Goal: Find contact information: Find contact information

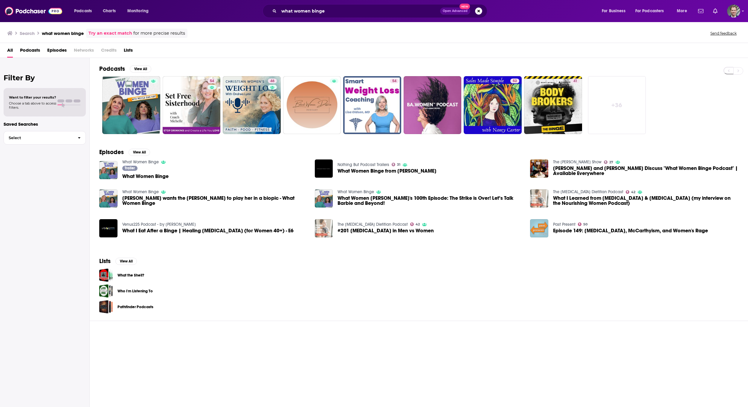
click at [474, 11] on span "Open Advanced New" at bounding box center [461, 10] width 42 height 7
click at [479, 12] on button "Search podcasts, credits, & more..." at bounding box center [478, 10] width 7 height 7
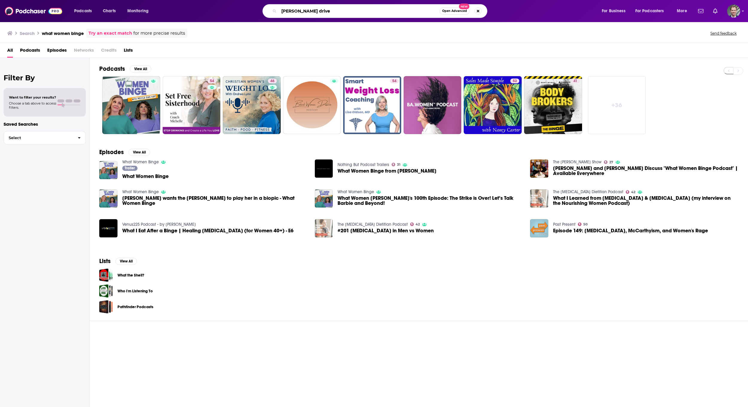
type input "[PERSON_NAME] drive"
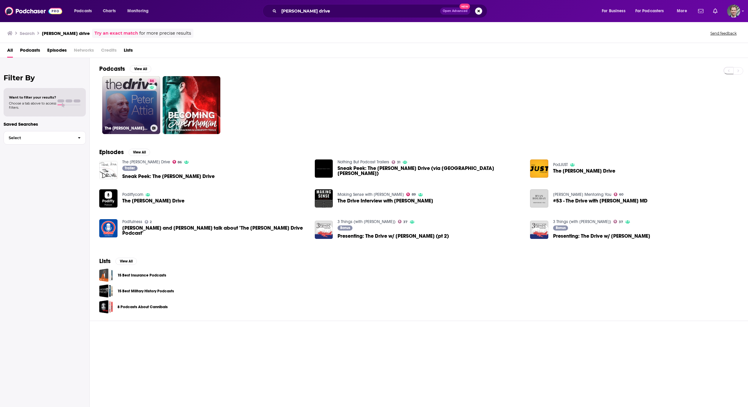
click at [116, 107] on link "[STREET_ADDRESS][PERSON_NAME]" at bounding box center [131, 105] width 58 height 58
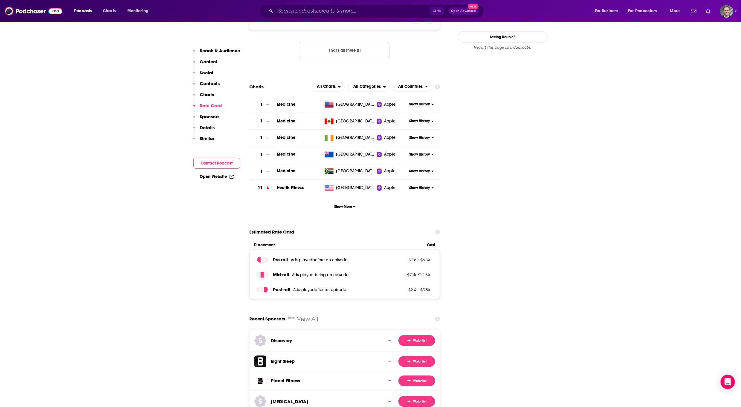
scroll to position [493, 0]
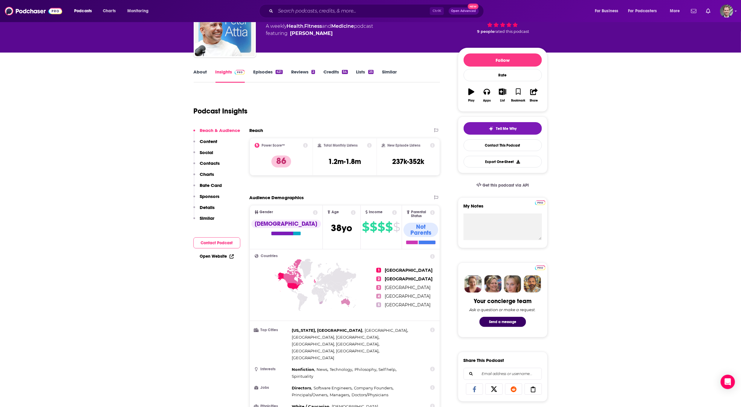
scroll to position [0, 0]
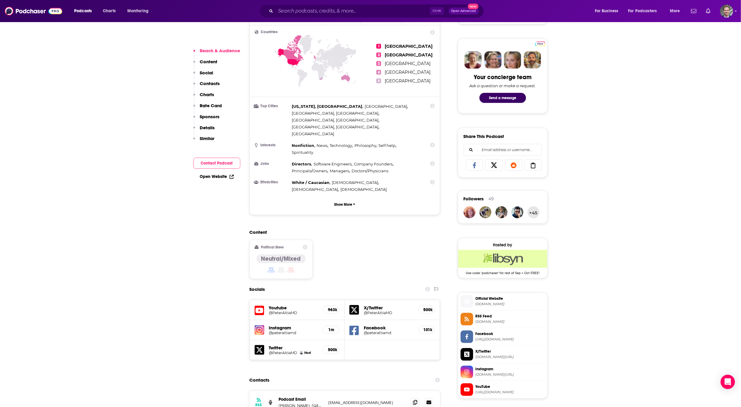
scroll to position [538, 0]
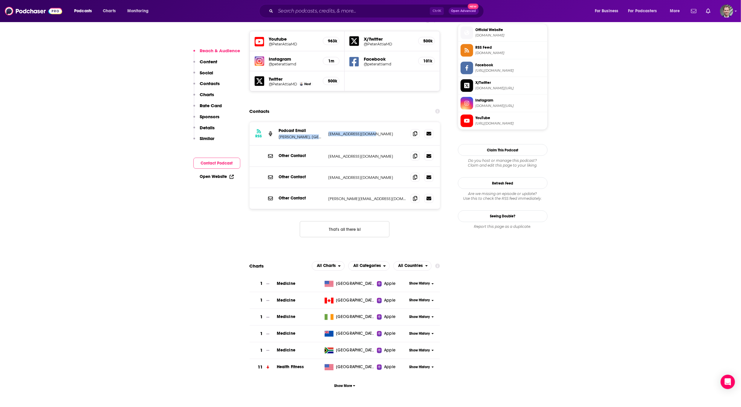
drag, startPoint x: 320, startPoint y: 100, endPoint x: 370, endPoint y: 105, distance: 50.5
click at [370, 122] on div "RSS Podcast Email [PERSON_NAME], [GEOGRAPHIC_DATA] [PERSON_NAME][EMAIL_ADDRESS]…" at bounding box center [345, 134] width 191 height 24
click at [378, 122] on div "RSS Podcast Email [PERSON_NAME], [GEOGRAPHIC_DATA] [PERSON_NAME][EMAIL_ADDRESS]…" at bounding box center [345, 134] width 191 height 24
drag, startPoint x: 376, startPoint y: 102, endPoint x: 328, endPoint y: 104, distance: 48.2
click at [328, 122] on div "RSS Podcast Email [PERSON_NAME], [GEOGRAPHIC_DATA] [PERSON_NAME][EMAIL_ADDRESS]…" at bounding box center [345, 134] width 191 height 24
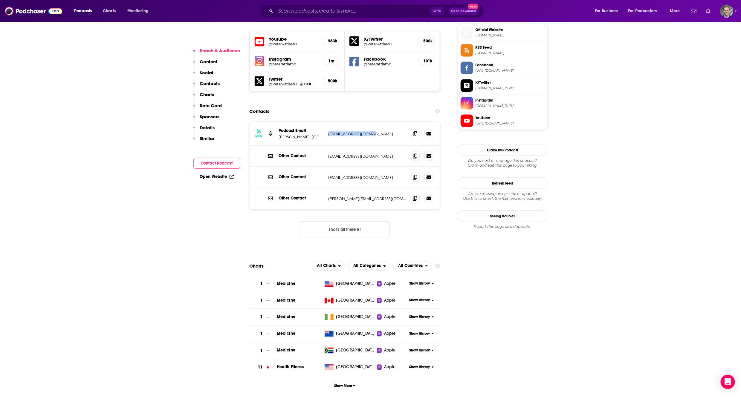
copy p "[EMAIL_ADDRESS][DOMAIN_NAME]"
drag, startPoint x: 323, startPoint y: 166, endPoint x: 387, endPoint y: 173, distance: 64.4
click at [387, 188] on div "Other Contact [PERSON_NAME][EMAIL_ADDRESS][DOMAIN_NAME] [PERSON_NAME][EMAIL_ADD…" at bounding box center [345, 198] width 191 height 21
copy div "[PERSON_NAME][EMAIL_ADDRESS][DOMAIN_NAME]"
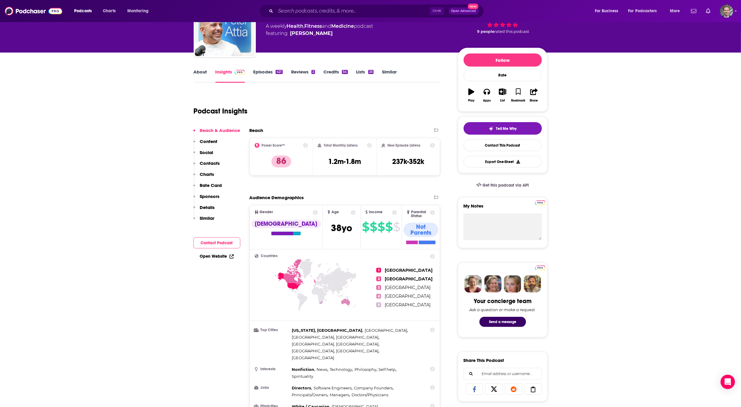
scroll to position [0, 0]
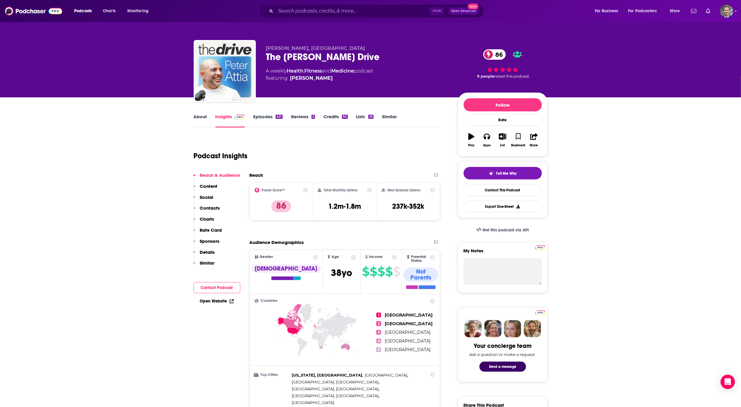
click at [326, 13] on input "Search podcasts, credits, & more..." at bounding box center [353, 11] width 154 height 10
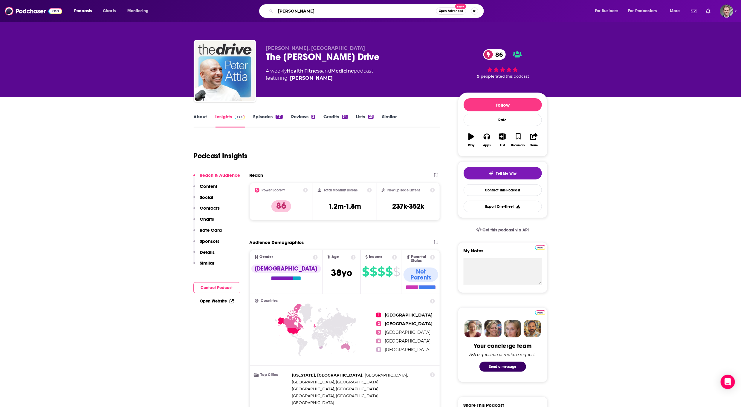
type input "[PERSON_NAME]"
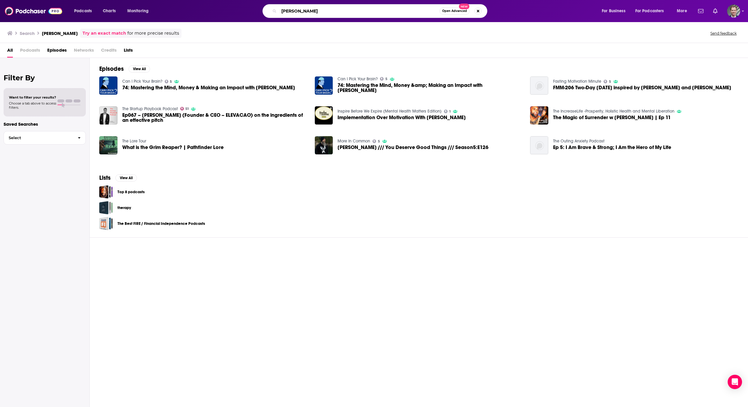
click at [310, 10] on input "[PERSON_NAME]" at bounding box center [359, 11] width 161 height 10
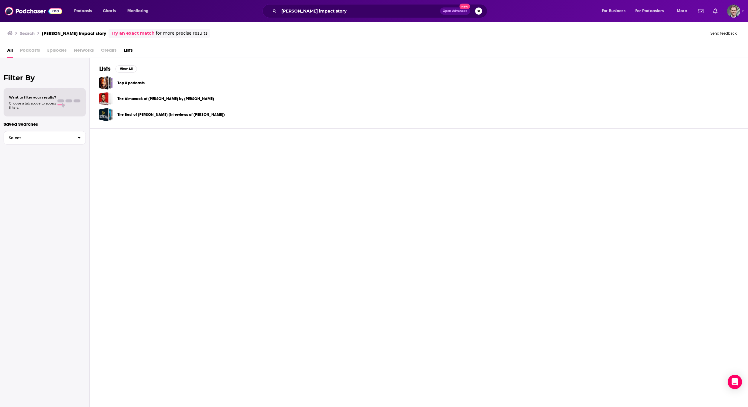
click at [683, 201] on div "Lists View All Top 8 podcasts The Almanack of [PERSON_NAME] by [PERSON_NAME] Th…" at bounding box center [419, 233] width 658 height 351
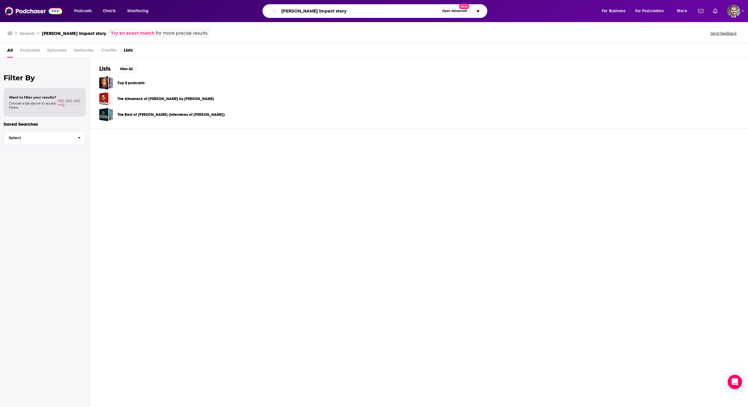
click at [330, 9] on input "[PERSON_NAME] impact story" at bounding box center [359, 11] width 161 height 10
click at [335, 10] on input "[PERSON_NAME] impact story" at bounding box center [359, 11] width 161 height 10
type input "[PERSON_NAME]"
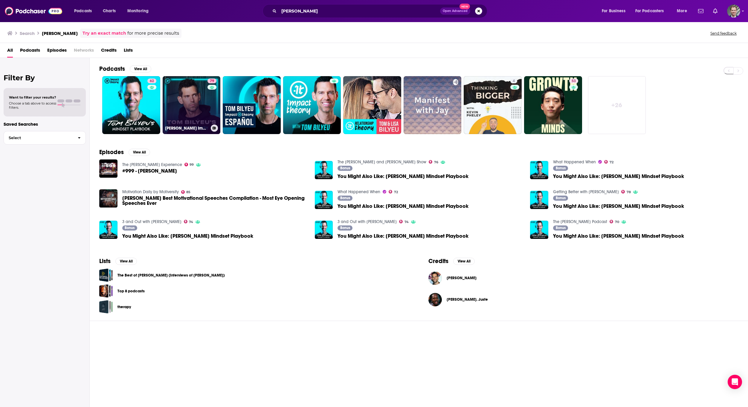
click at [194, 103] on link "79 [PERSON_NAME] Impact Theory" at bounding box center [192, 105] width 58 height 58
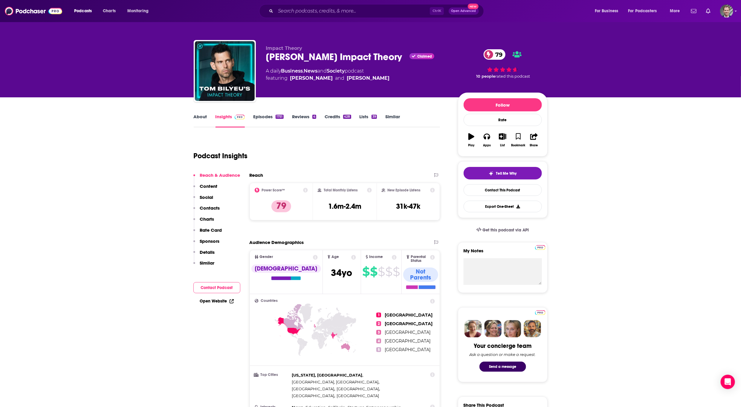
click at [323, 12] on input "Search podcasts, credits, & more..." at bounding box center [353, 11] width 154 height 10
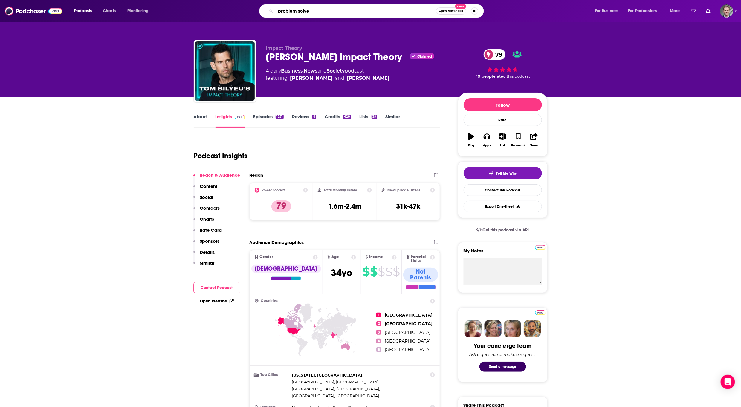
type input "problem solved"
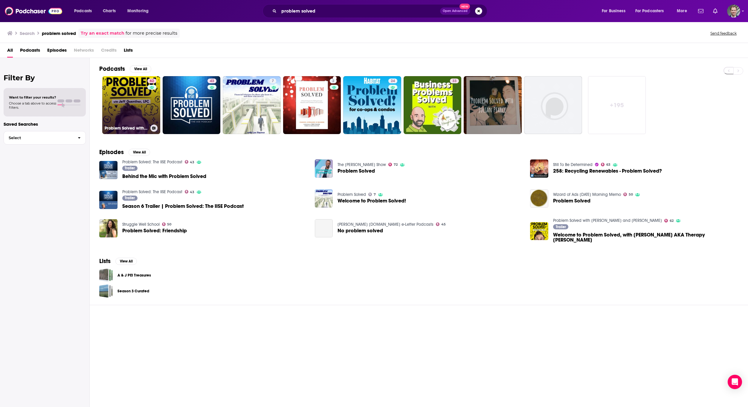
click at [130, 112] on link "62 Problem Solved with [PERSON_NAME] and [PERSON_NAME]" at bounding box center [131, 105] width 58 height 58
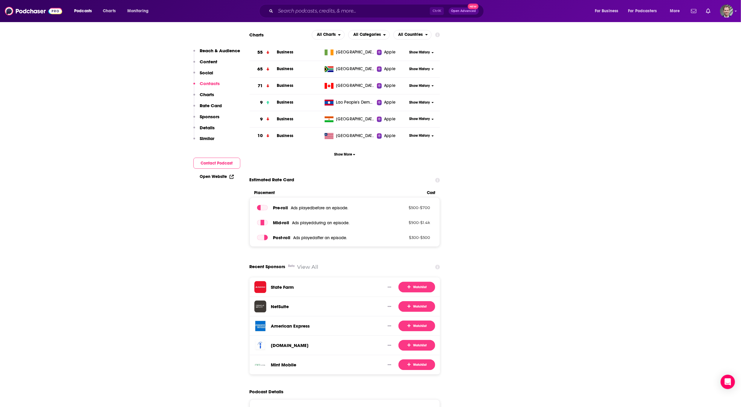
scroll to position [448, 0]
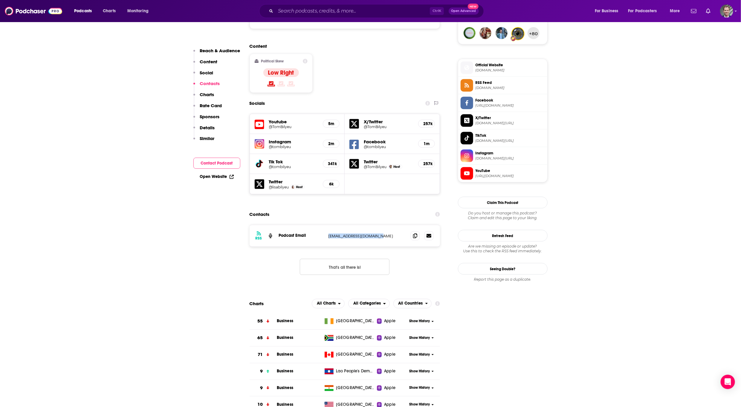
drag, startPoint x: 323, startPoint y: 209, endPoint x: 388, endPoint y: 211, distance: 64.9
click at [0, 0] on div "Podcast Email [EMAIL_ADDRESS][DOMAIN_NAME] [EMAIL_ADDRESS][DOMAIN_NAME]" at bounding box center [0, 0] width 0 height 0
copy div "[EMAIL_ADDRESS][DOMAIN_NAME]"
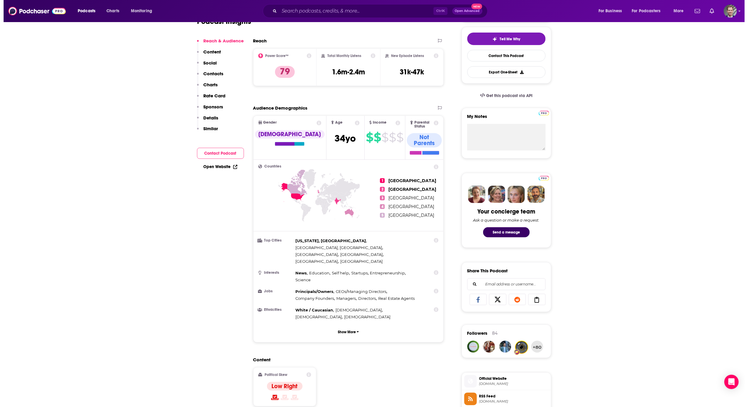
scroll to position [0, 0]
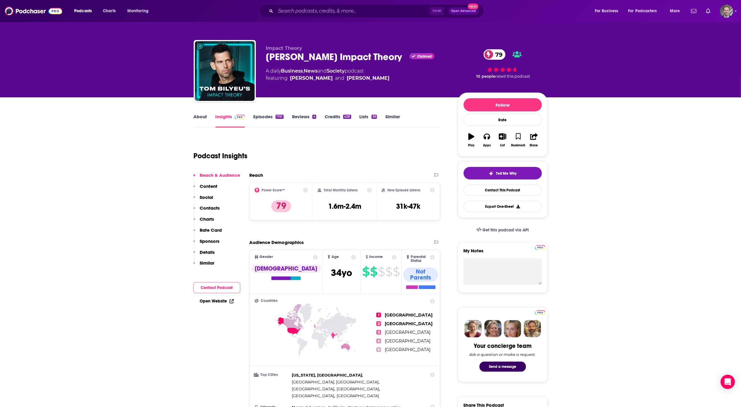
click at [361, 13] on input "Search podcasts, credits, & more..." at bounding box center [353, 11] width 154 height 10
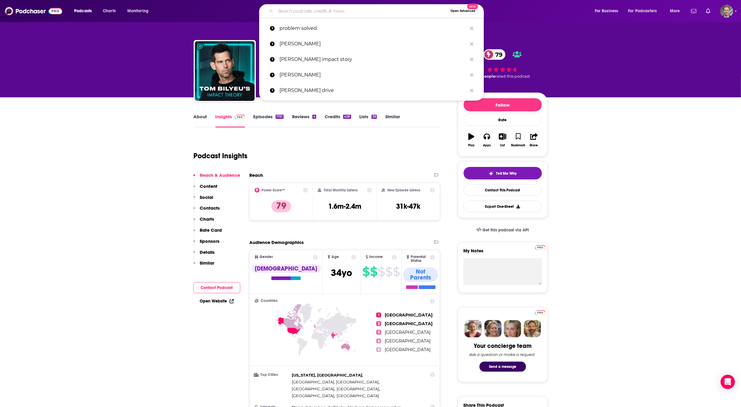
type input "["
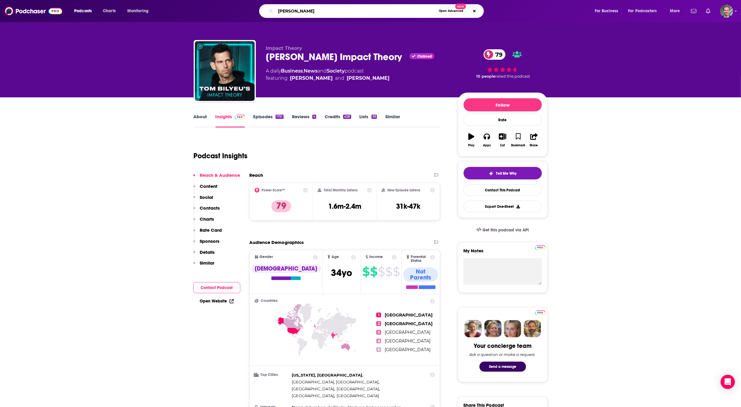
type input "[PERSON_NAME]"
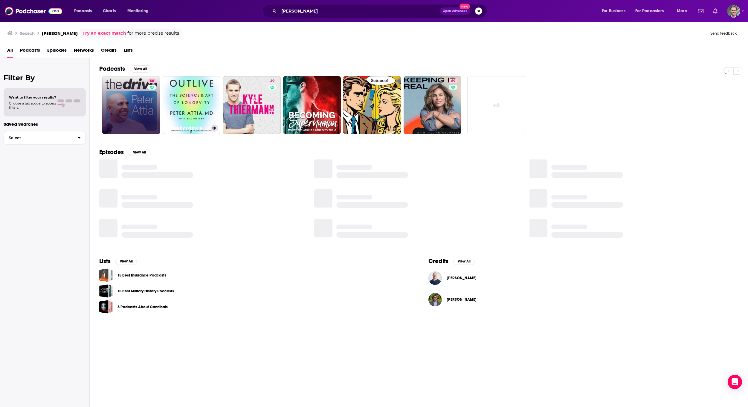
click at [129, 116] on link "86" at bounding box center [131, 105] width 58 height 58
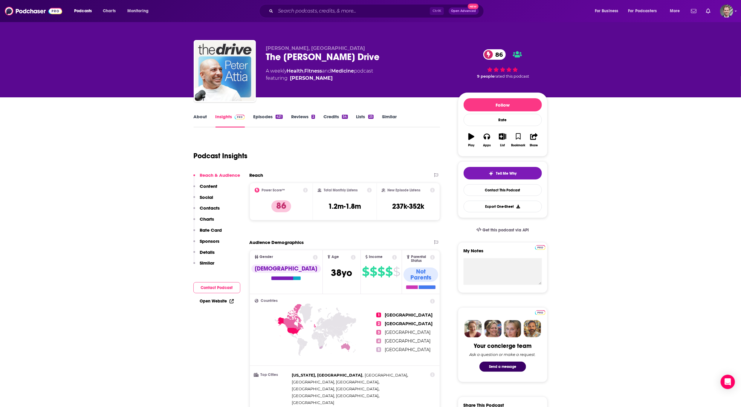
click at [305, 13] on input "Search podcasts, credits, & more..." at bounding box center [353, 11] width 154 height 10
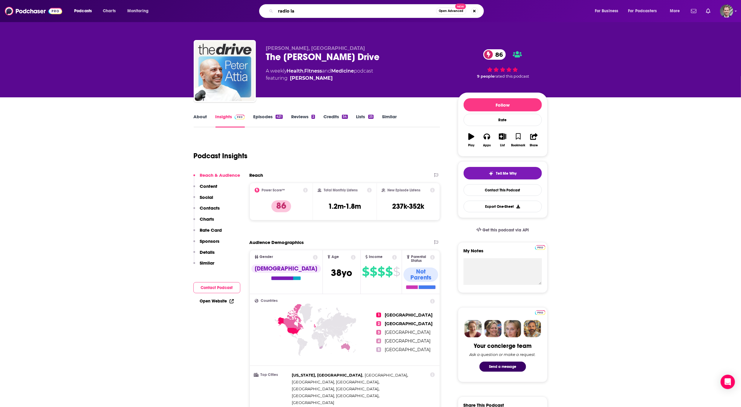
type input "radio lab"
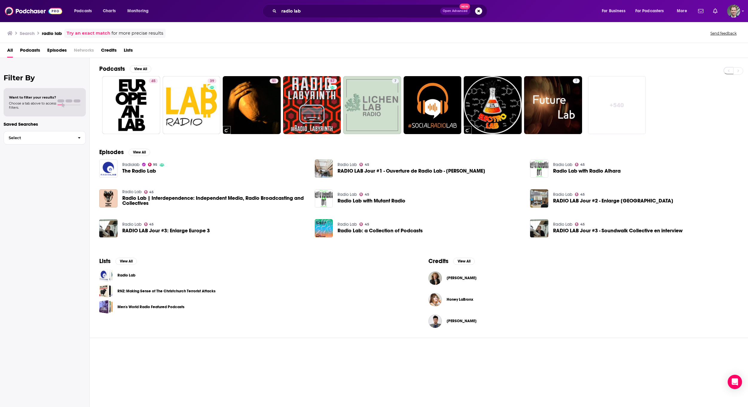
click at [230, 404] on div "Podcasts View All 45 39 51 57 7 7 + 540 Episodes View All Radiolab 95 The Radio…" at bounding box center [419, 233] width 658 height 351
click at [314, 7] on input "radio lab" at bounding box center [359, 11] width 161 height 10
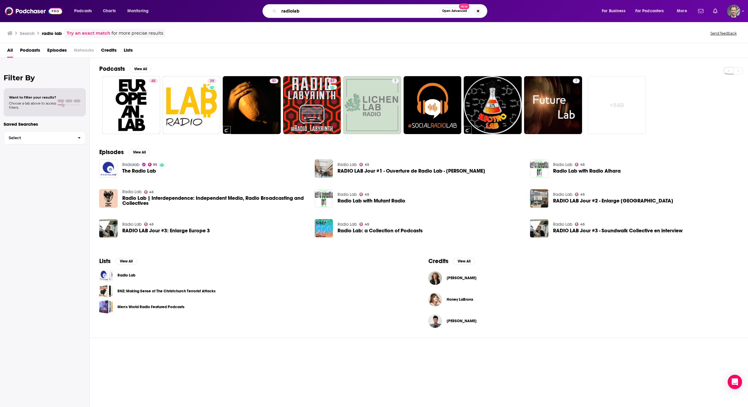
type input "radiolab"
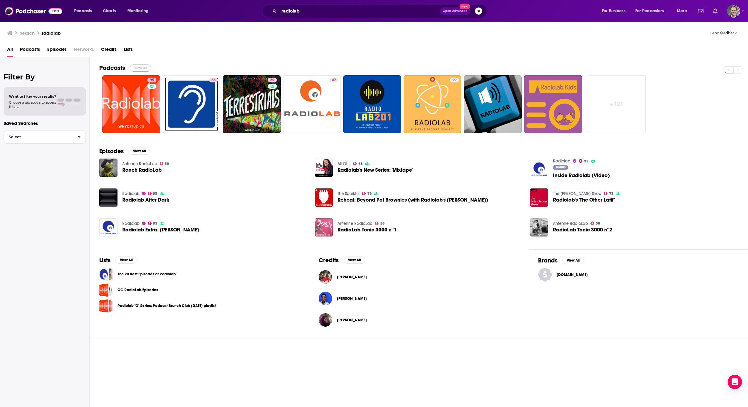
click at [136, 65] on button "View All" at bounding box center [141, 68] width 22 height 7
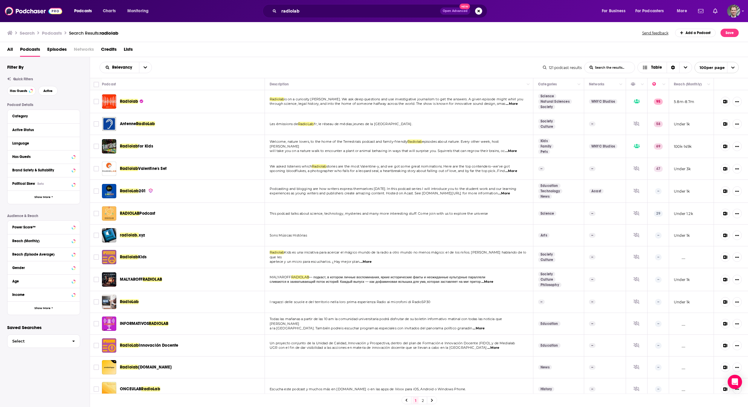
click at [524, 407] on div "1 2" at bounding box center [419, 400] width 658 height 13
click at [110, 105] on img "Radiolab" at bounding box center [109, 101] width 14 height 14
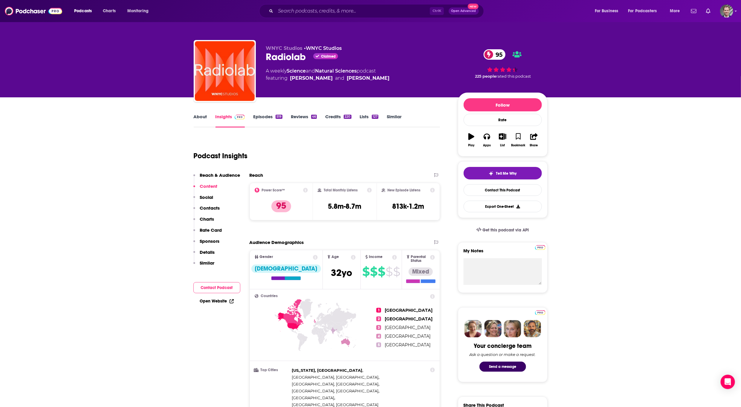
click at [449, 67] on div "WNYC Studios • WNYC Studios Radiolab Claimed 95 A weekly Science and Natural Sc…" at bounding box center [407, 72] width 282 height 54
click at [108, 60] on div "WNYC Studios • WNYC Studios Radiolab Claimed 95 A weekly Science and Natural Sc…" at bounding box center [370, 48] width 741 height 97
click at [106, 79] on div "WNYC Studios • WNYC Studios Radiolab Claimed 95 A weekly Science and Natural Sc…" at bounding box center [370, 48] width 741 height 97
click at [157, 53] on div "WNYC Studios • WNYC Studios Radiolab Claimed 95 A weekly Science and Natural Sc…" at bounding box center [370, 48] width 741 height 97
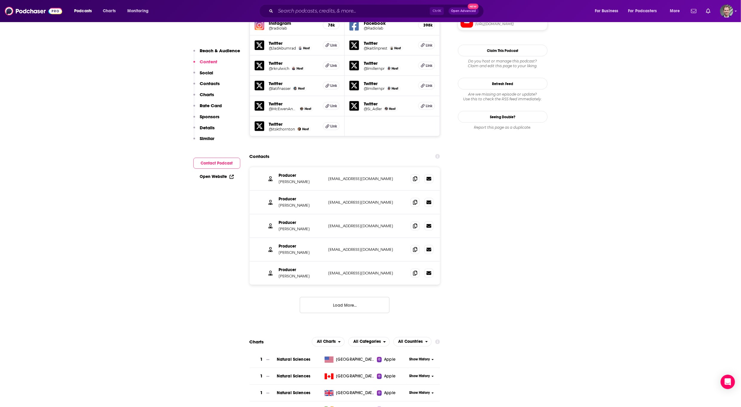
scroll to position [628, 0]
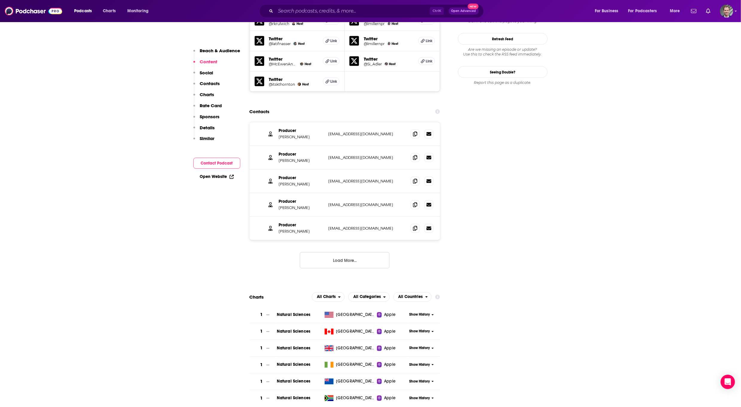
click at [321, 253] on button "Load More..." at bounding box center [345, 261] width 90 height 16
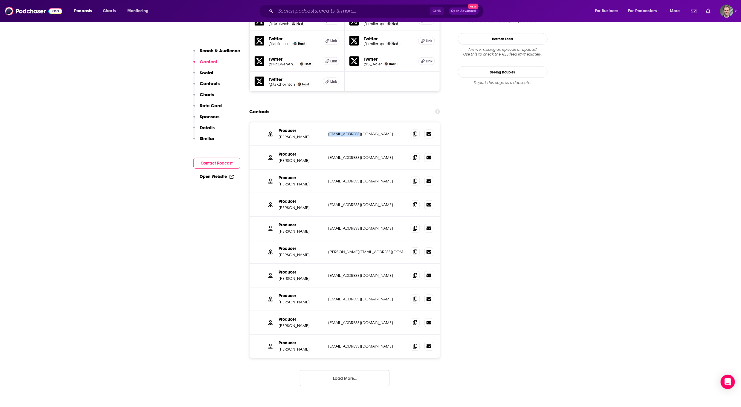
drag, startPoint x: 329, startPoint y: 103, endPoint x: 364, endPoint y: 106, distance: 35.1
click at [364, 123] on div "Producer [PERSON_NAME] [EMAIL_ADDRESS][DOMAIN_NAME] [EMAIL_ADDRESS][DOMAIN_NAME]" at bounding box center [345, 135] width 191 height 24
copy p "[EMAIL_ADDRESS][DOMAIN_NAME]"
drag, startPoint x: 323, startPoint y: 125, endPoint x: 383, endPoint y: 129, distance: 60.0
click at [0, 0] on div "Producer [PERSON_NAME] [EMAIL_ADDRESS][DOMAIN_NAME] [EMAIL_ADDRESS][DOMAIN_NAME]" at bounding box center [0, 0] width 0 height 0
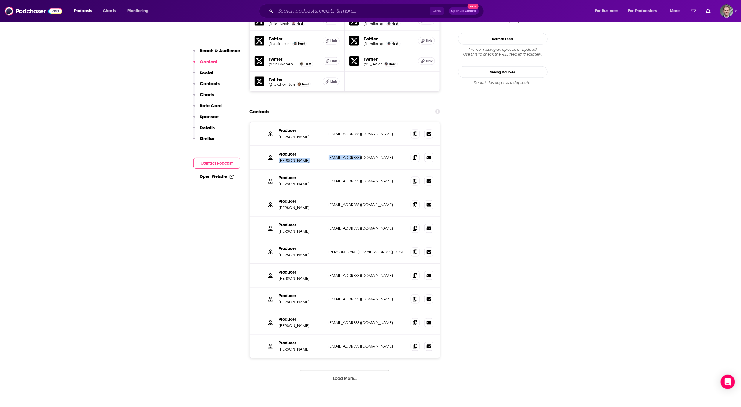
click at [382, 155] on p "[EMAIL_ADDRESS][DOMAIN_NAME]" at bounding box center [368, 157] width 78 height 5
drag, startPoint x: 382, startPoint y: 129, endPoint x: 326, endPoint y: 127, distance: 56.5
click at [326, 146] on div "Producer [PERSON_NAME] [EMAIL_ADDRESS][DOMAIN_NAME] [EMAIL_ADDRESS][DOMAIN_NAME]" at bounding box center [345, 158] width 191 height 24
copy p "[EMAIL_ADDRESS][DOMAIN_NAME]"
click at [365, 170] on div "Producer [PERSON_NAME] [PERSON_NAME][EMAIL_ADDRESS][DOMAIN_NAME] [EMAIL_ADDRESS…" at bounding box center [345, 182] width 191 height 24
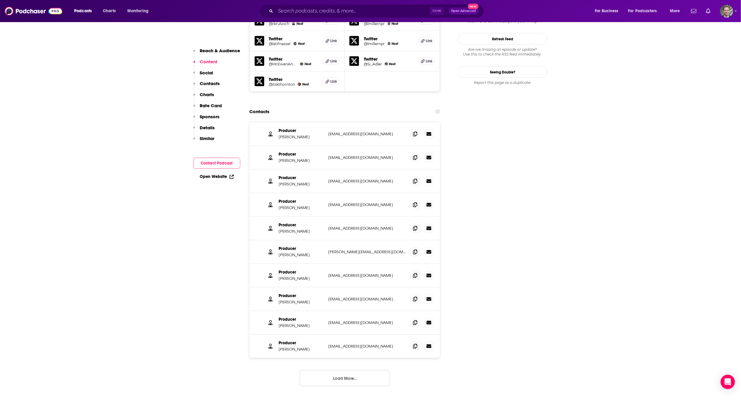
click at [368, 170] on div "Producer [PERSON_NAME] [PERSON_NAME][EMAIL_ADDRESS][DOMAIN_NAME] [EMAIL_ADDRESS…" at bounding box center [345, 182] width 191 height 24
drag, startPoint x: 373, startPoint y: 323, endPoint x: 325, endPoint y: 323, distance: 47.8
click at [325, 335] on div "Producer [PERSON_NAME] [EMAIL_ADDRESS][DOMAIN_NAME] [EMAIL_ADDRESS][DOMAIN_NAME]" at bounding box center [345, 346] width 191 height 23
copy div "[EMAIL_ADDRESS][DOMAIN_NAME]"
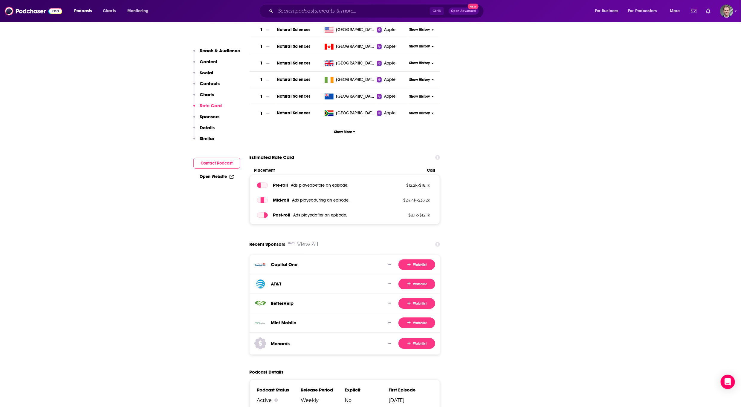
scroll to position [1076, 0]
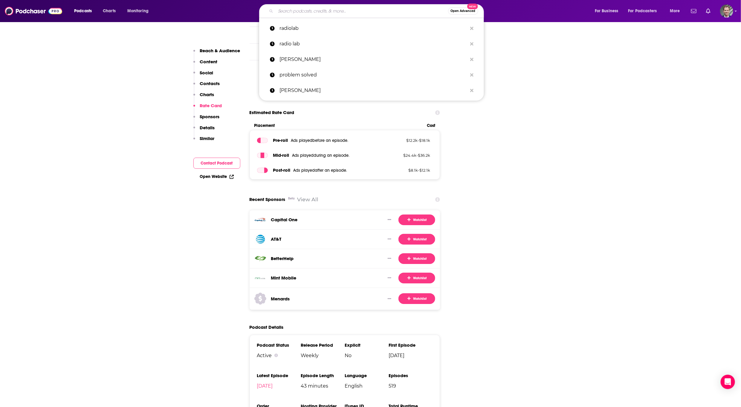
click at [317, 11] on input "Search podcasts, credits, & more..." at bounding box center [362, 11] width 172 height 10
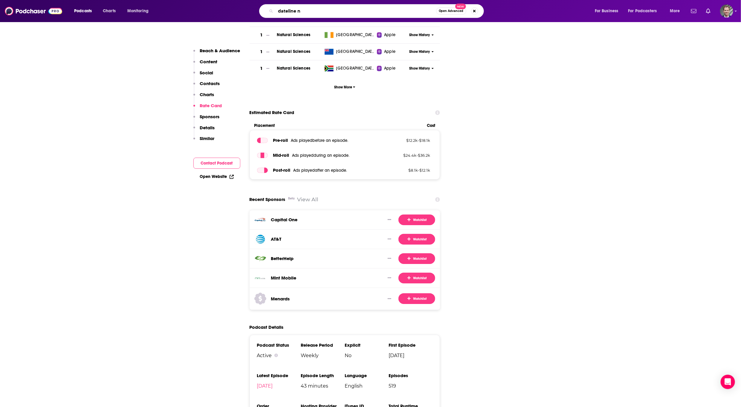
type input "dateline nb"
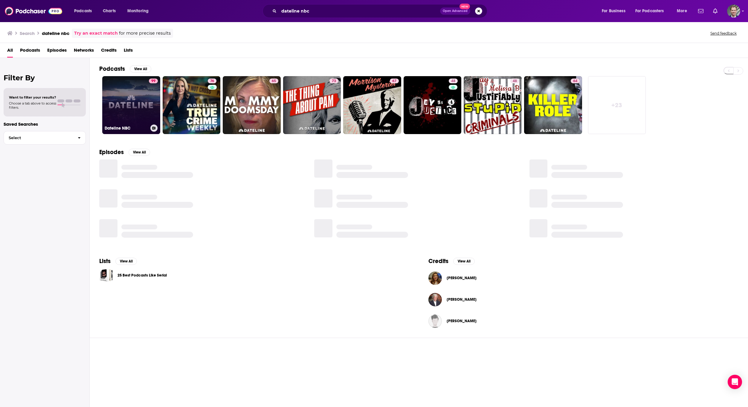
click at [122, 112] on link "99 Dateline NBC" at bounding box center [131, 105] width 58 height 58
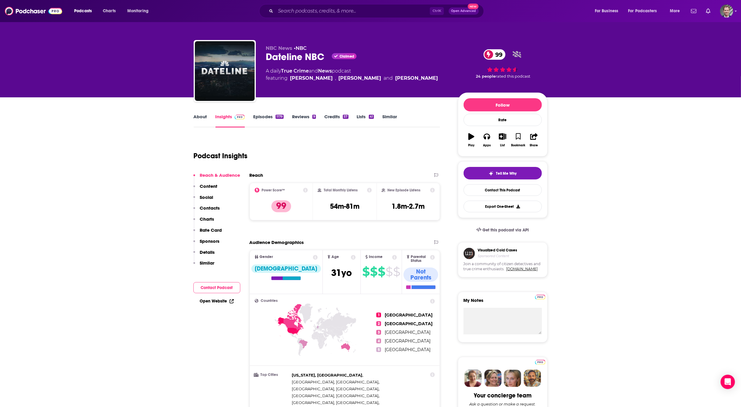
click at [289, 10] on input "Search podcasts, credits, & more..." at bounding box center [353, 11] width 154 height 10
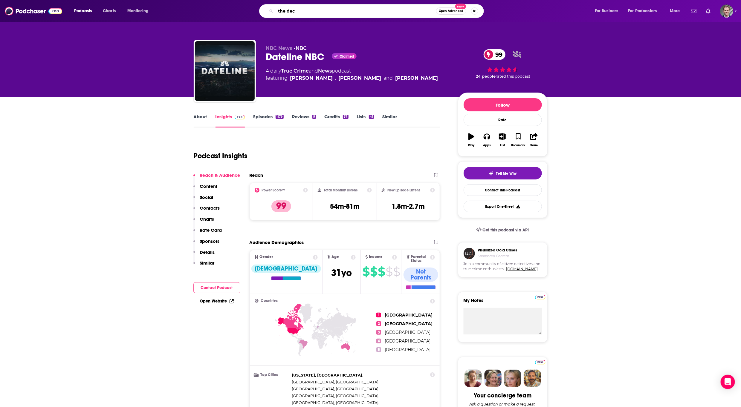
type input "the deck"
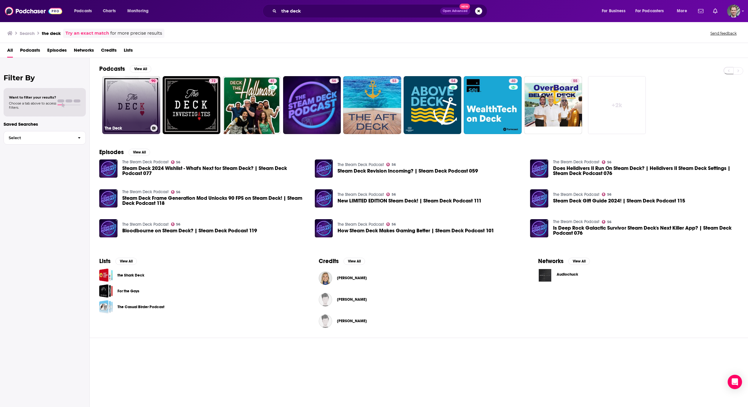
click at [130, 108] on link "90 The Deck" at bounding box center [131, 105] width 58 height 58
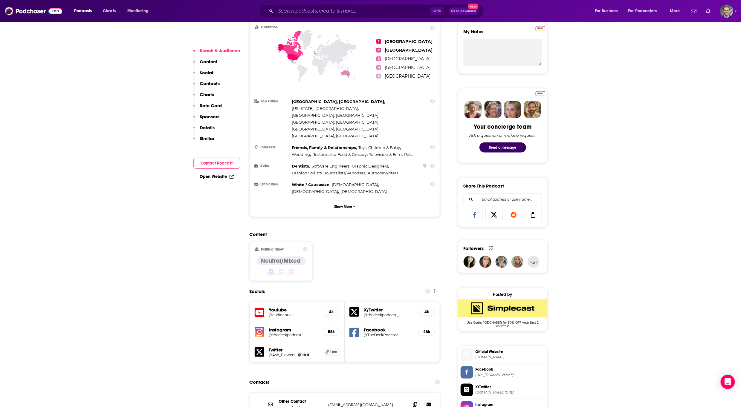
scroll to position [493, 0]
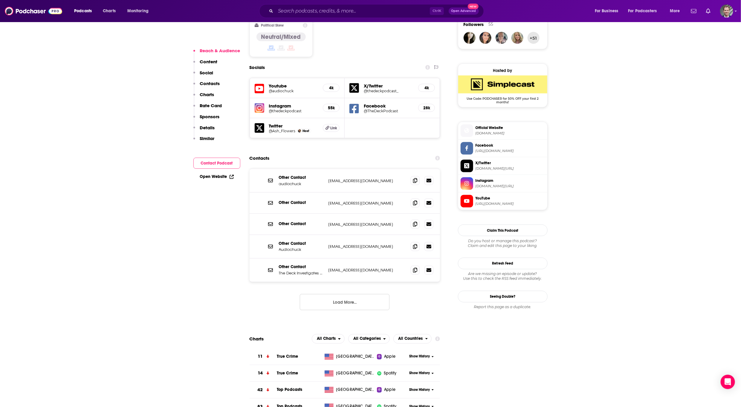
click at [320, 294] on button "Load More..." at bounding box center [345, 302] width 90 height 16
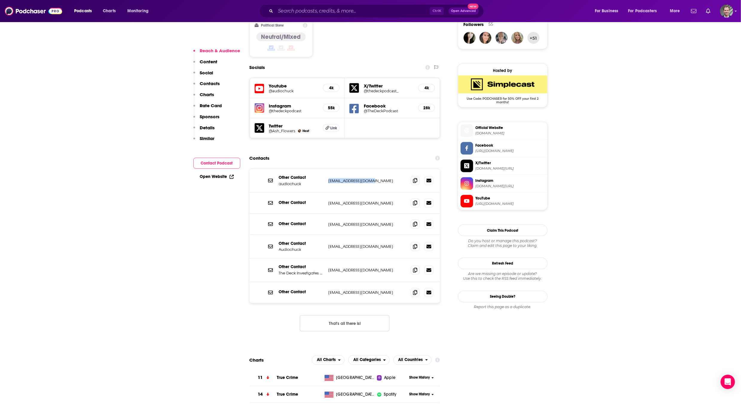
drag, startPoint x: 326, startPoint y: 146, endPoint x: 377, endPoint y: 151, distance: 50.5
click at [377, 169] on div "Other Contact audiochuck [EMAIL_ADDRESS][DOMAIN_NAME] [EMAIL_ADDRESS][DOMAIN_NA…" at bounding box center [345, 181] width 191 height 24
copy p "[EMAIL_ADDRESS][DOMAIN_NAME]"
drag, startPoint x: 326, startPoint y: 213, endPoint x: 388, endPoint y: 219, distance: 62.8
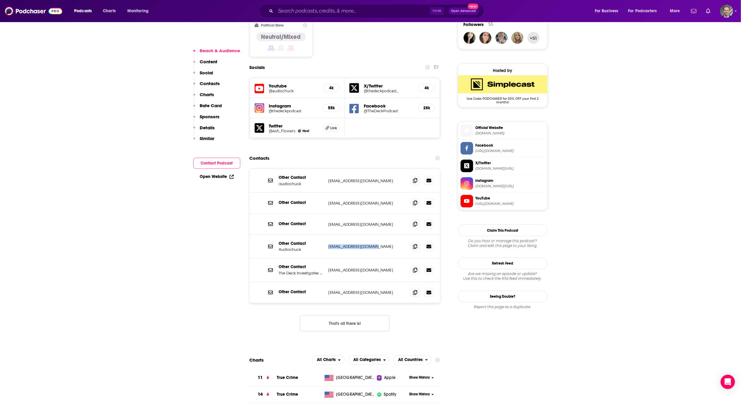
click at [388, 235] on div "Other Contact Audiochuck [EMAIL_ADDRESS][DOMAIN_NAME] [EMAIL_ADDRESS][DOMAIN_NA…" at bounding box center [345, 247] width 191 height 24
copy p "[EMAIL_ADDRESS][DOMAIN_NAME]"
drag, startPoint x: 50, startPoint y: 238, endPoint x: 56, endPoint y: 239, distance: 5.7
drag, startPoint x: 326, startPoint y: 236, endPoint x: 379, endPoint y: 241, distance: 53.5
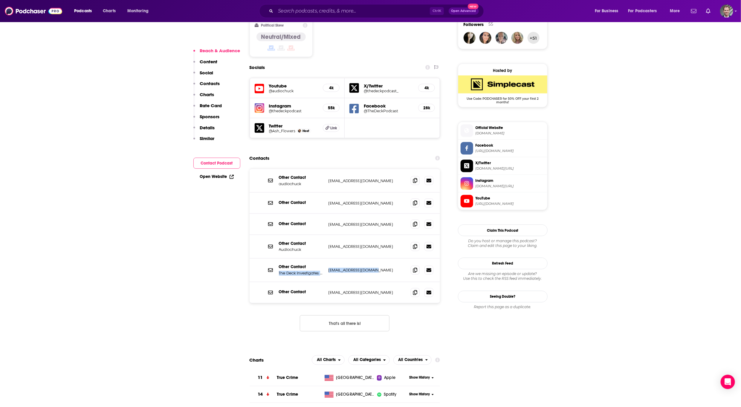
click at [379, 259] on div "Other Contact The Deck Investigates Podcast Email [EMAIL_ADDRESS][DOMAIN_NAME] …" at bounding box center [345, 271] width 191 height 24
click at [387, 259] on div "Other Contact The Deck Investigates Podcast Email [EMAIL_ADDRESS][DOMAIN_NAME] …" at bounding box center [345, 271] width 191 height 24
drag, startPoint x: 384, startPoint y: 237, endPoint x: 326, endPoint y: 239, distance: 58.3
click at [326, 259] on div "Other Contact The Deck Investigates Podcast Email [EMAIL_ADDRESS][DOMAIN_NAME] …" at bounding box center [345, 271] width 191 height 24
copy p "[EMAIL_ADDRESS][DOMAIN_NAME]"
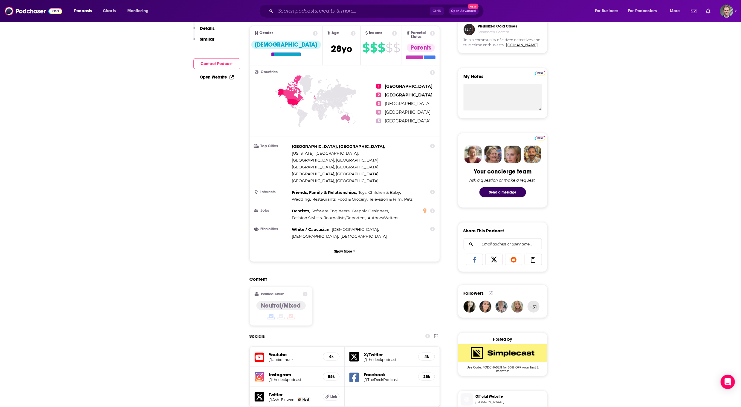
scroll to position [0, 0]
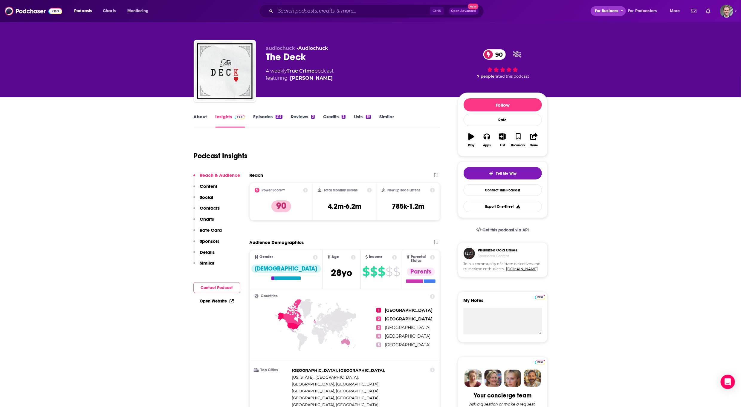
click at [608, 13] on span "For Business" at bounding box center [607, 11] width 24 height 8
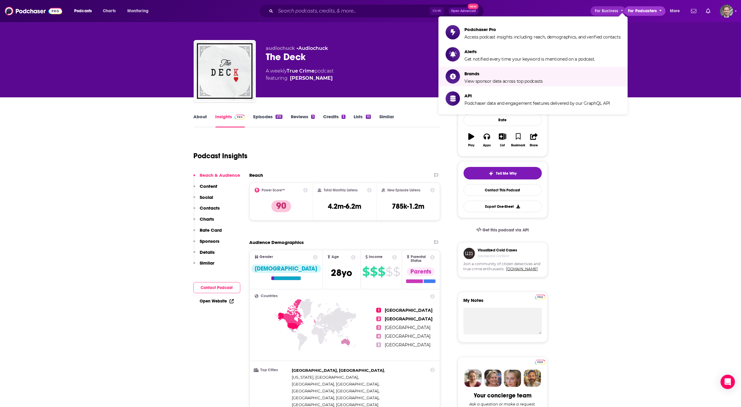
click at [645, 10] on span "For Podcasters" at bounding box center [642, 11] width 29 height 8
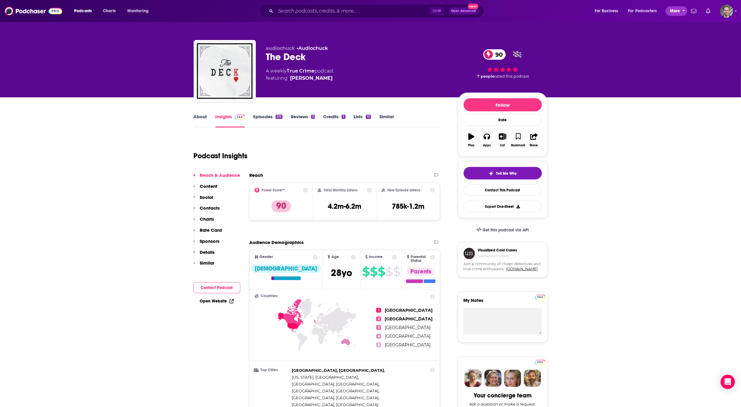
click at [677, 10] on span "More" at bounding box center [675, 11] width 10 height 8
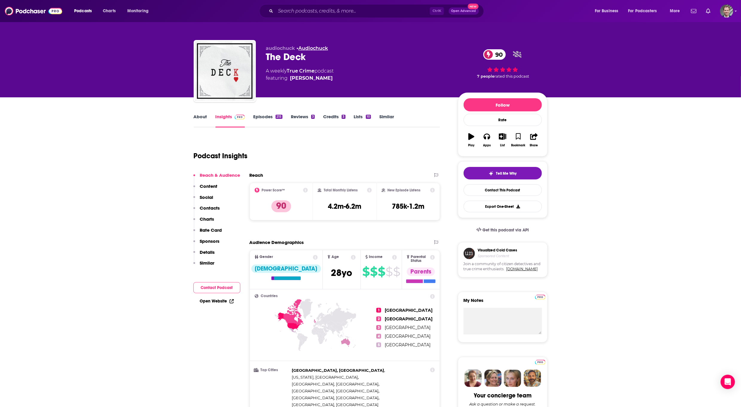
click at [314, 47] on link "Audiochuck" at bounding box center [314, 48] width 30 height 6
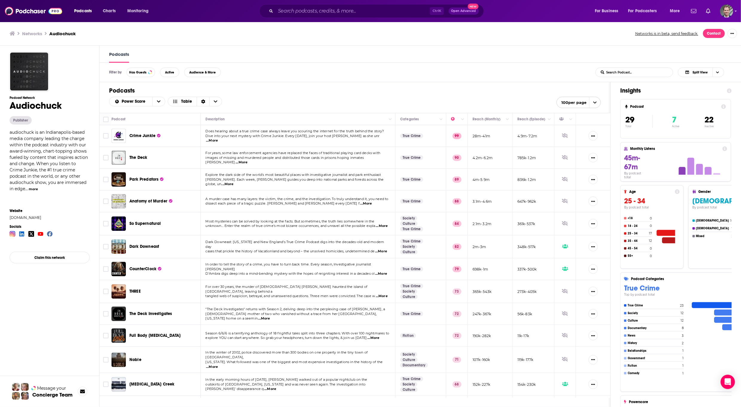
click at [7, 322] on div "Podcast Network Audiochuck Publisher audiochuck is an Indianapolis-based media …" at bounding box center [45, 255] width 90 height 418
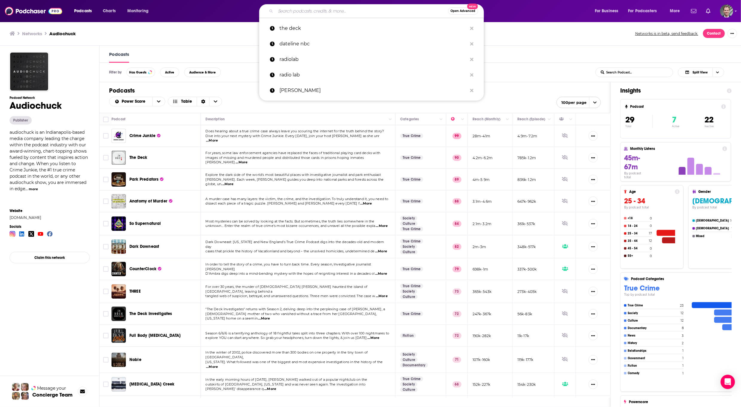
click at [305, 13] on input "Search podcasts, credits, & more..." at bounding box center [362, 11] width 172 height 10
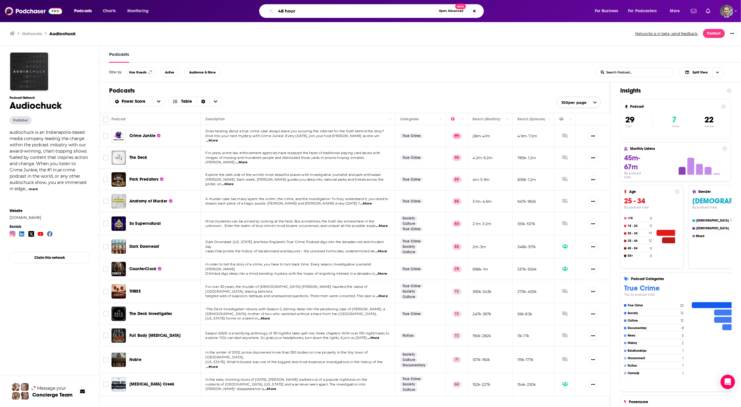
type input "48 hours"
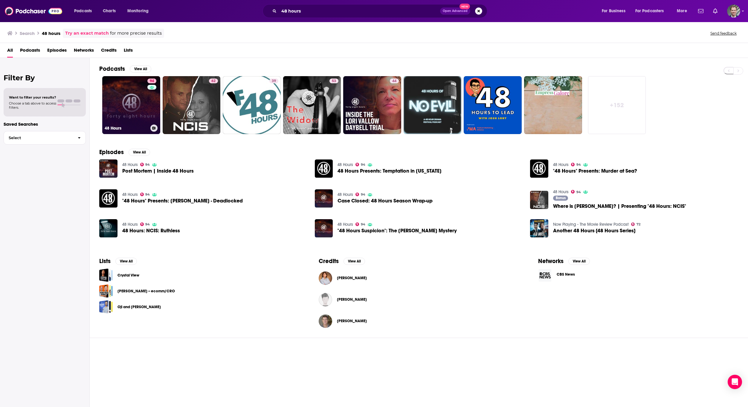
click at [132, 117] on link "94 48 Hours" at bounding box center [131, 105] width 58 height 58
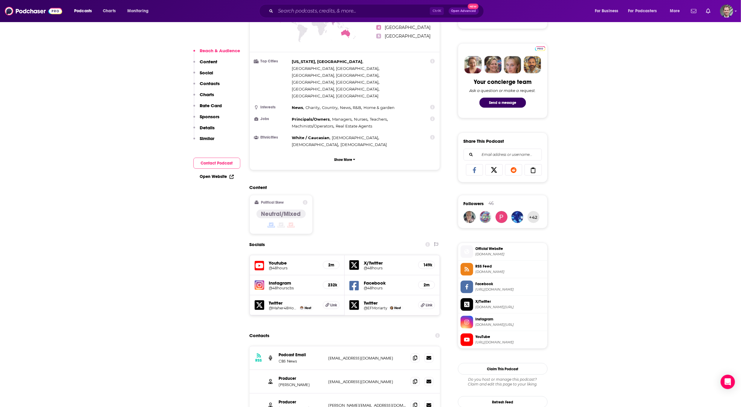
scroll to position [493, 0]
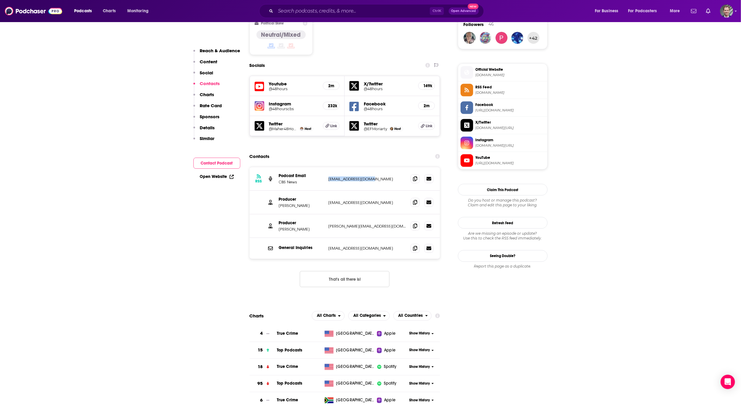
drag, startPoint x: 325, startPoint y: 140, endPoint x: 387, endPoint y: 145, distance: 62.1
click at [387, 167] on div "RSS Podcast Email CBS News [EMAIL_ADDRESS][DOMAIN_NAME] [EMAIL_ADDRESS][DOMAIN_…" at bounding box center [345, 179] width 191 height 24
copy div "[EMAIL_ADDRESS][DOMAIN_NAME]"
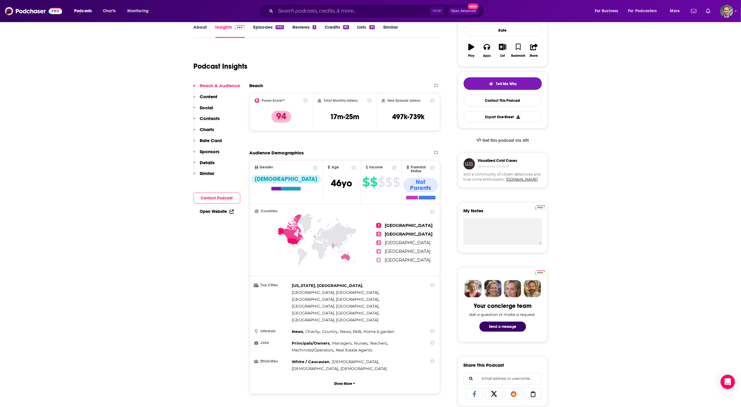
scroll to position [0, 0]
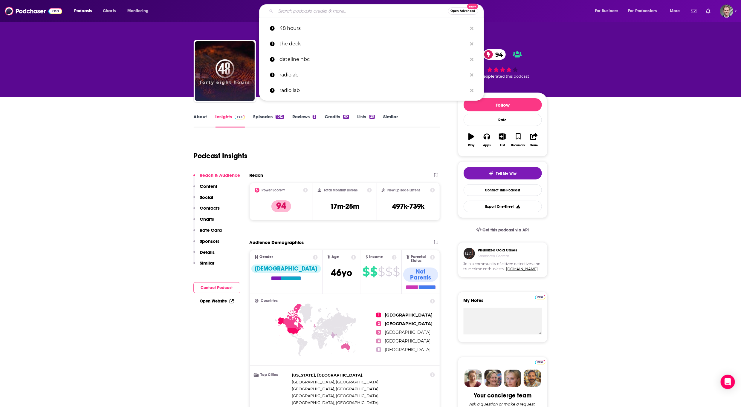
click at [328, 11] on input "Search podcasts, credits, & more..." at bounding box center [362, 11] width 172 height 10
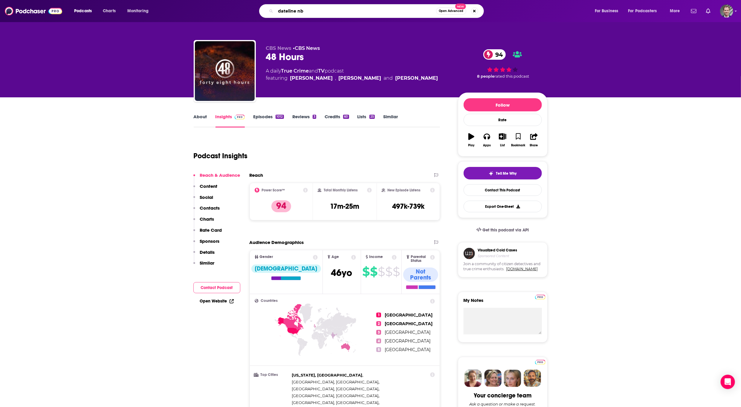
type input "dateline nbc"
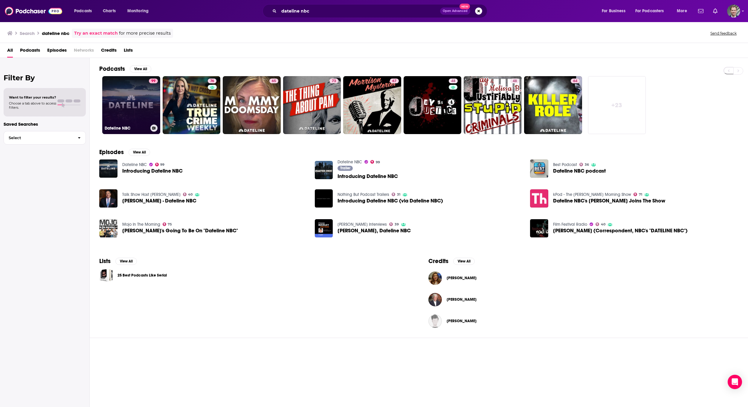
click at [139, 109] on link "99 Dateline NBC" at bounding box center [131, 105] width 58 height 58
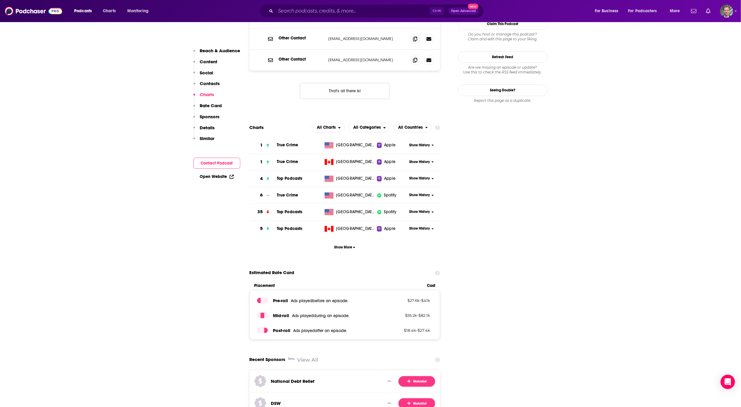
scroll to position [628, 0]
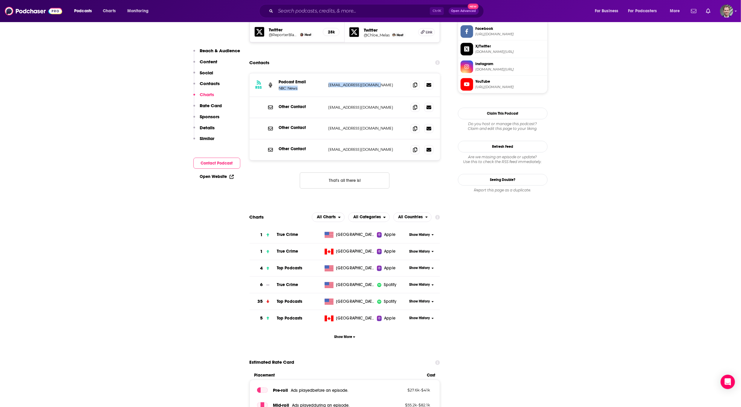
drag, startPoint x: 324, startPoint y: 45, endPoint x: 378, endPoint y: 48, distance: 54.2
click at [379, 74] on div "RSS Podcast Email NBC News [EMAIL_ADDRESS][DOMAIN_NAME] [DOMAIN_NAME][EMAIL_ADD…" at bounding box center [345, 86] width 191 height 24
click at [393, 83] on p "[EMAIL_ADDRESS][DOMAIN_NAME]" at bounding box center [368, 85] width 78 height 5
drag, startPoint x: 382, startPoint y: 49, endPoint x: 325, endPoint y: 48, distance: 57.7
click at [325, 74] on div "RSS Podcast Email NBC News [EMAIL_ADDRESS][DOMAIN_NAME] [DOMAIN_NAME][EMAIL_ADD…" at bounding box center [345, 86] width 191 height 24
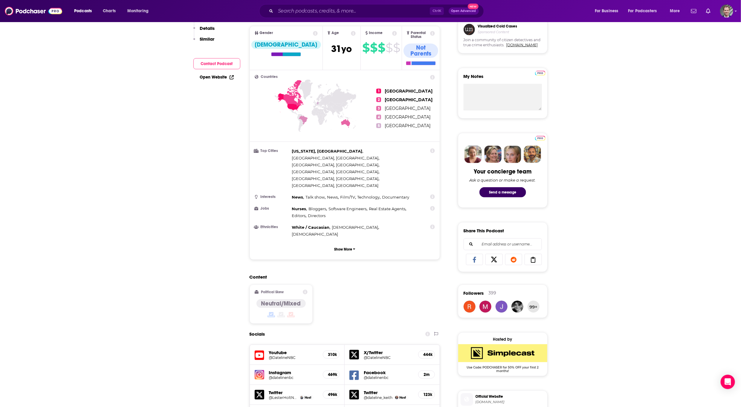
scroll to position [0, 0]
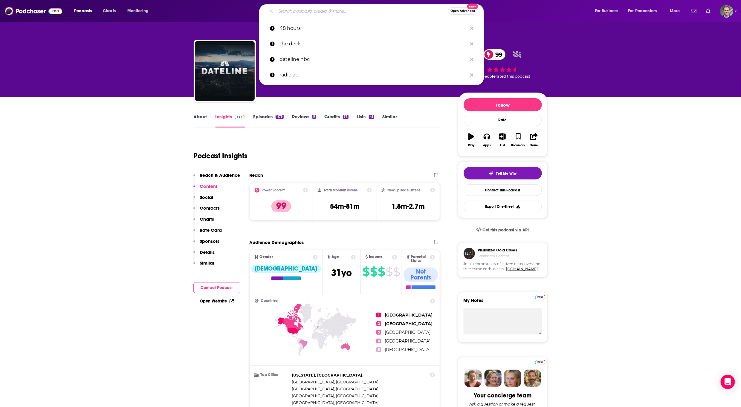
click at [296, 12] on input "Search podcasts, credits, & more..." at bounding box center [362, 11] width 172 height 10
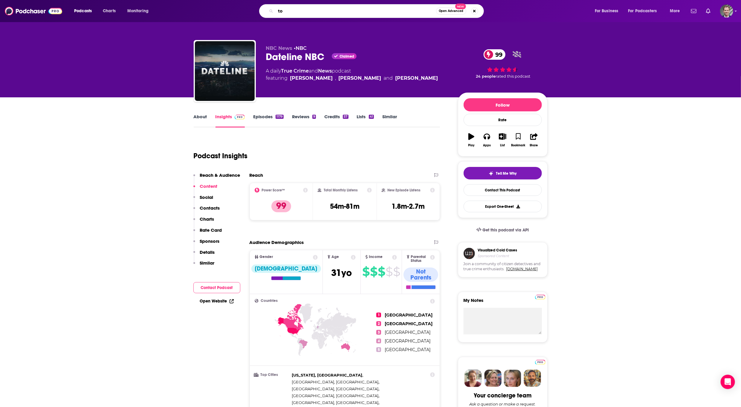
type input "t"
type input "impact theory"
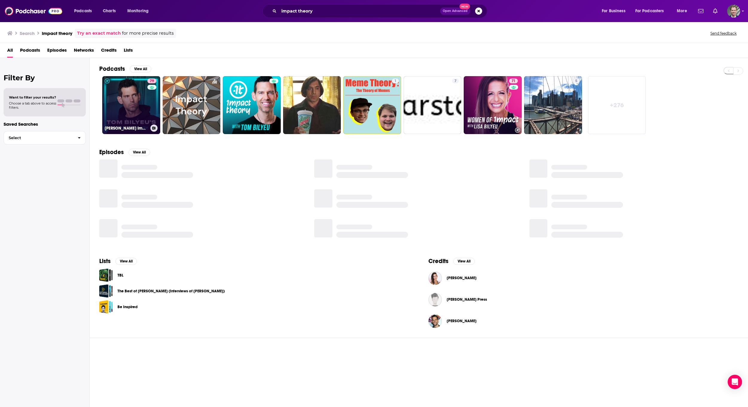
click at [132, 115] on link "79 [PERSON_NAME] Impact Theory" at bounding box center [131, 105] width 58 height 58
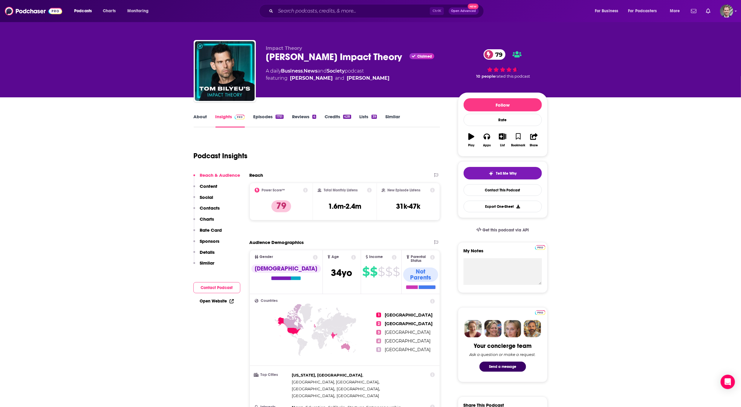
click at [199, 115] on link "About" at bounding box center [200, 121] width 13 height 14
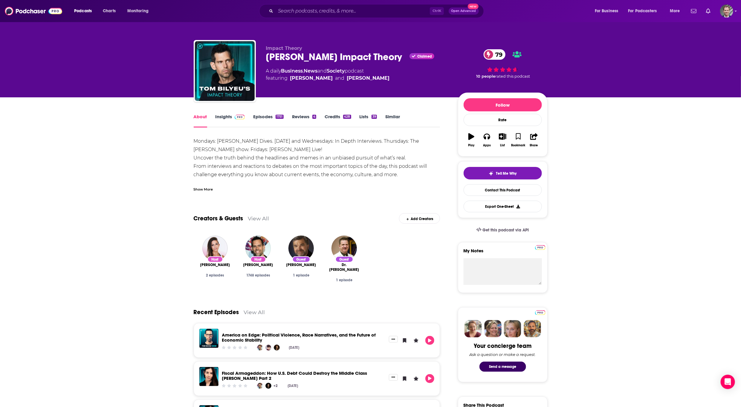
click at [197, 188] on div "Show More" at bounding box center [203, 189] width 19 height 6
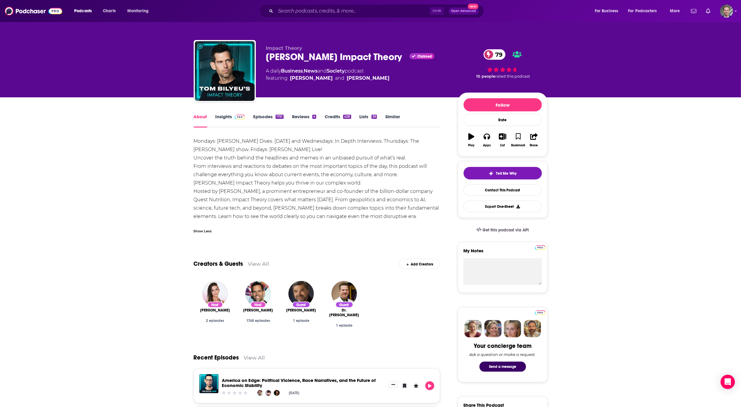
click at [223, 113] on div "About Insights Episodes 1751 Reviews 4 Credits 428 Lists 39 Similar" at bounding box center [317, 120] width 247 height 15
click at [223, 116] on link "Insights" at bounding box center [231, 121] width 30 height 14
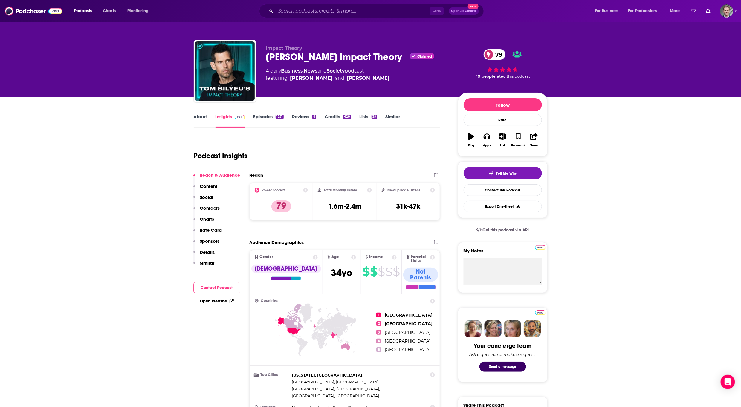
scroll to position [45, 0]
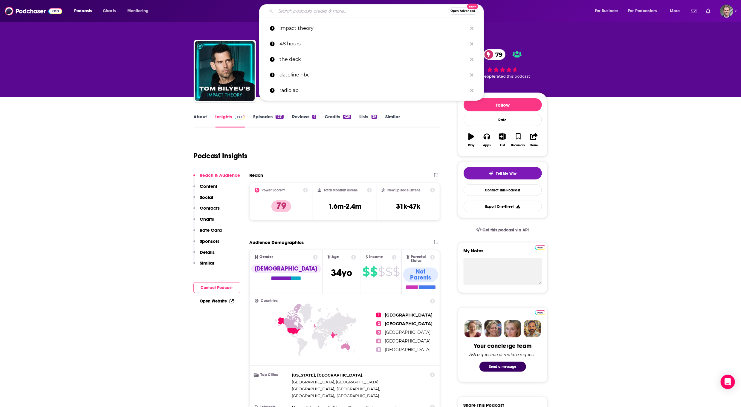
click at [303, 10] on input "Search podcasts, credits, & more..." at bounding box center [362, 11] width 172 height 10
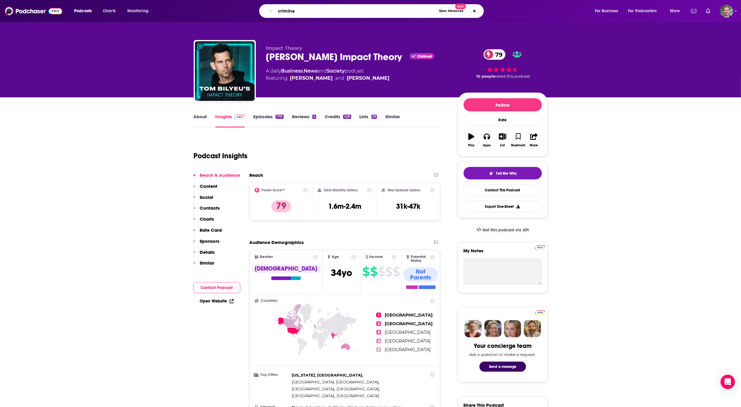
type input "criminal"
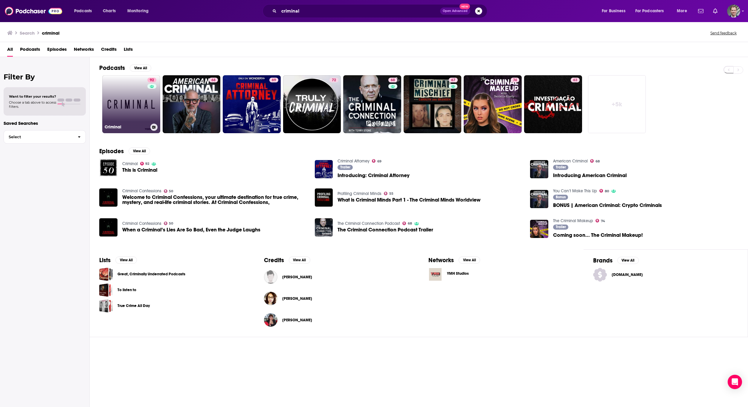
click at [113, 112] on link "92 Criminal" at bounding box center [131, 104] width 58 height 58
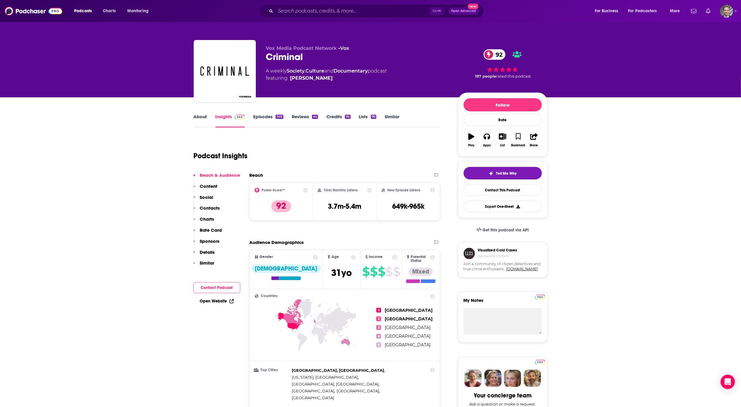
click at [199, 119] on link "About" at bounding box center [200, 121] width 13 height 14
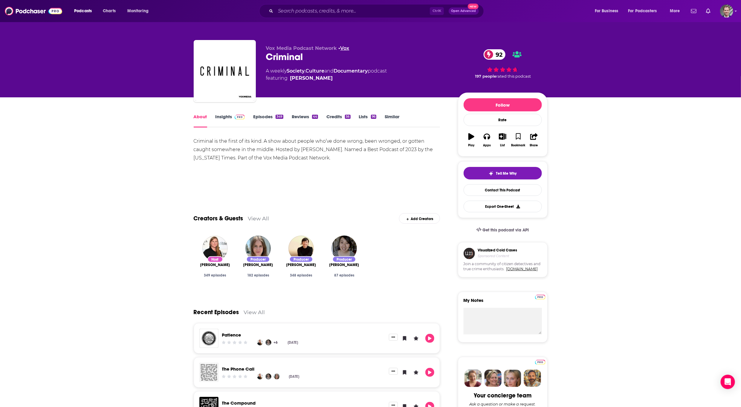
click at [348, 48] on link "Vox" at bounding box center [345, 48] width 9 height 6
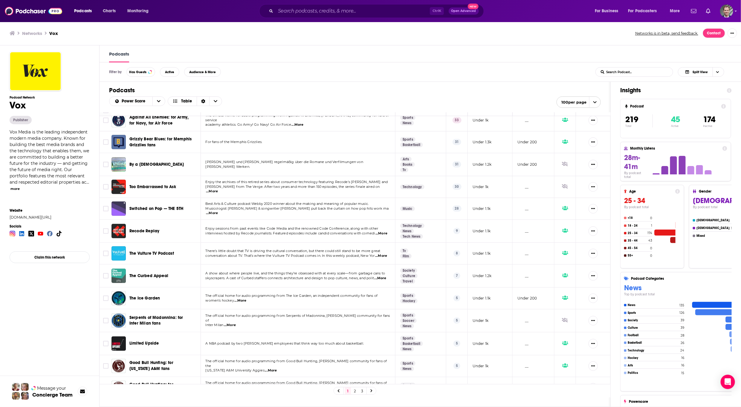
scroll to position [1827, 0]
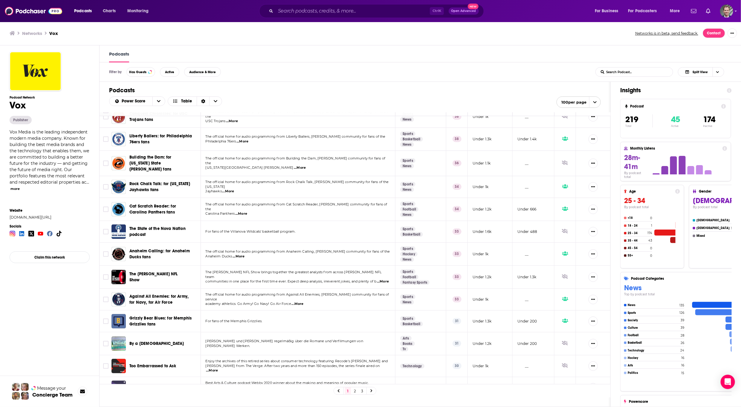
click at [5, 371] on div "Podcast Network Vox Publisher Vox Media is the leading independent modern media…" at bounding box center [45, 254] width 90 height 418
click at [325, 11] on input "Search podcasts, credits, & more..." at bounding box center [353, 11] width 154 height 10
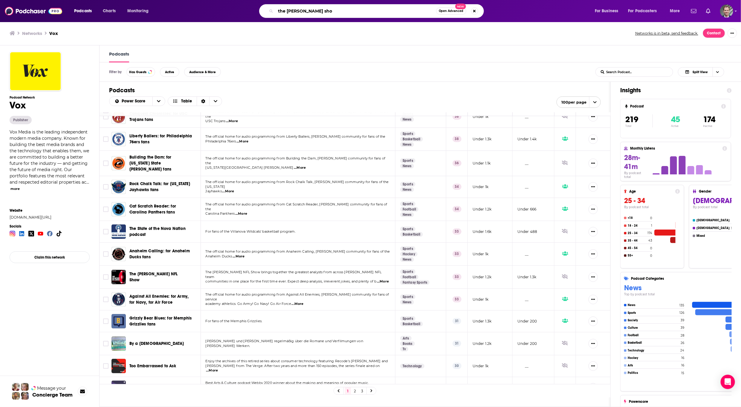
type input "the [PERSON_NAME] show"
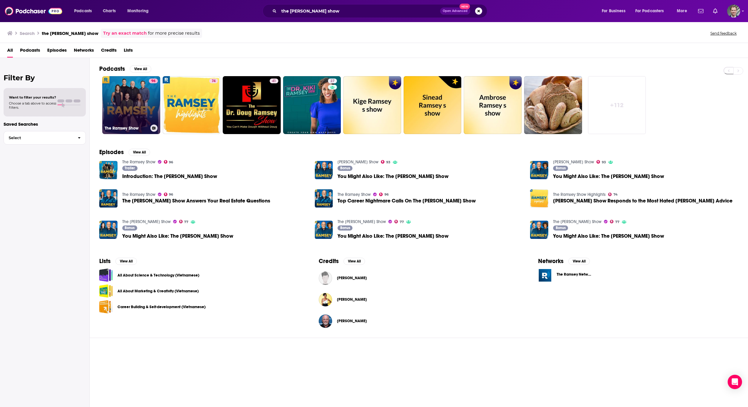
click at [135, 113] on link "96 The [PERSON_NAME] Show" at bounding box center [131, 105] width 58 height 58
